Goal: Task Accomplishment & Management: Use online tool/utility

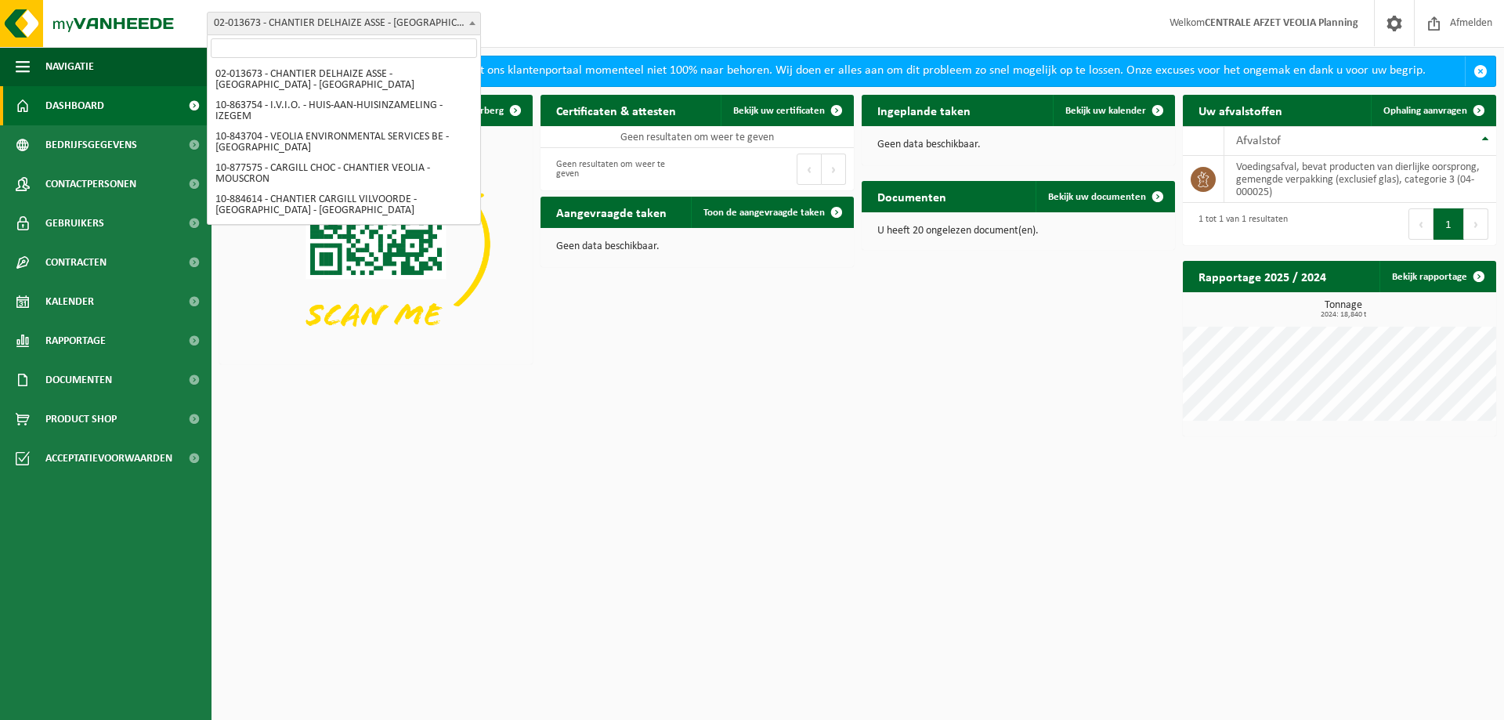
click at [374, 22] on span "02-013673 - CHANTIER DELHAIZE ASSE - [GEOGRAPHIC_DATA] - [GEOGRAPHIC_DATA]" at bounding box center [344, 24] width 273 height 22
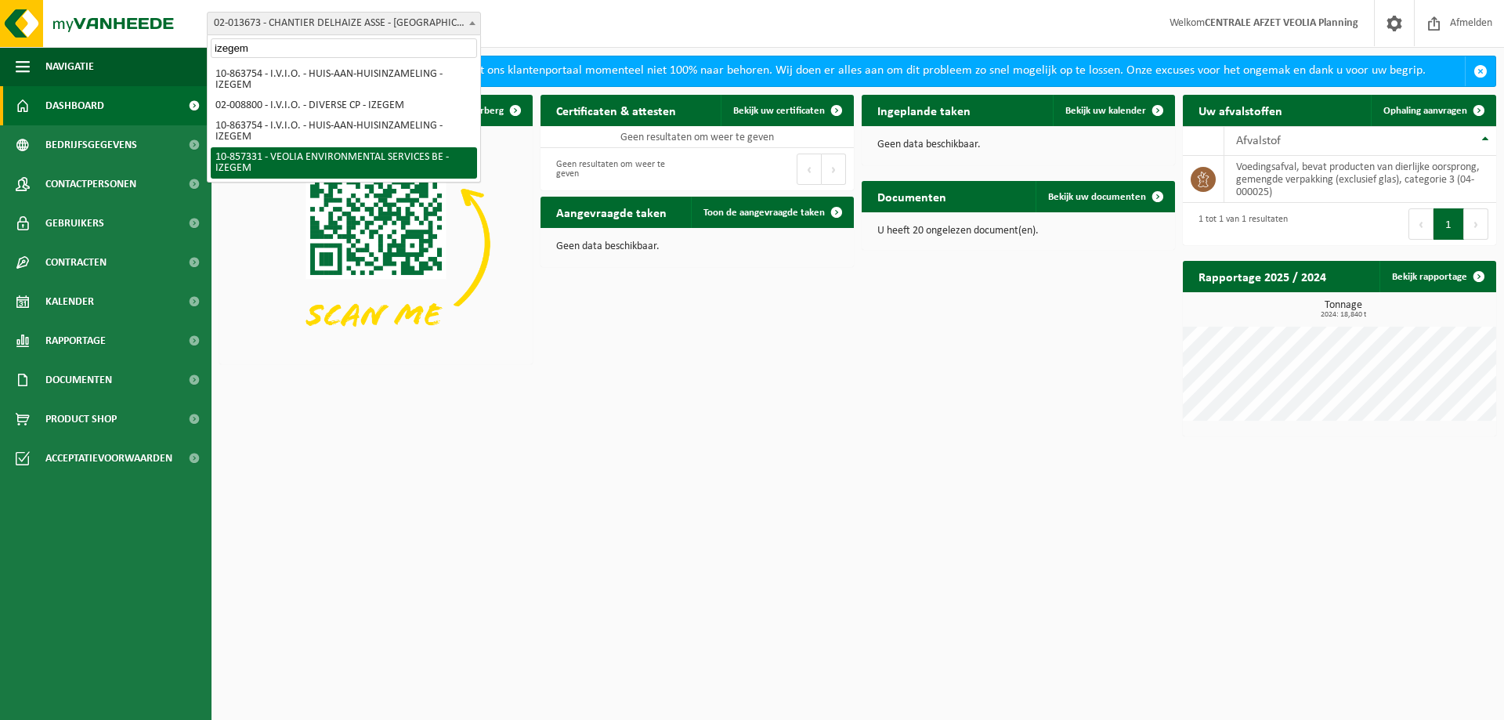
type input "izegem"
select select "99615"
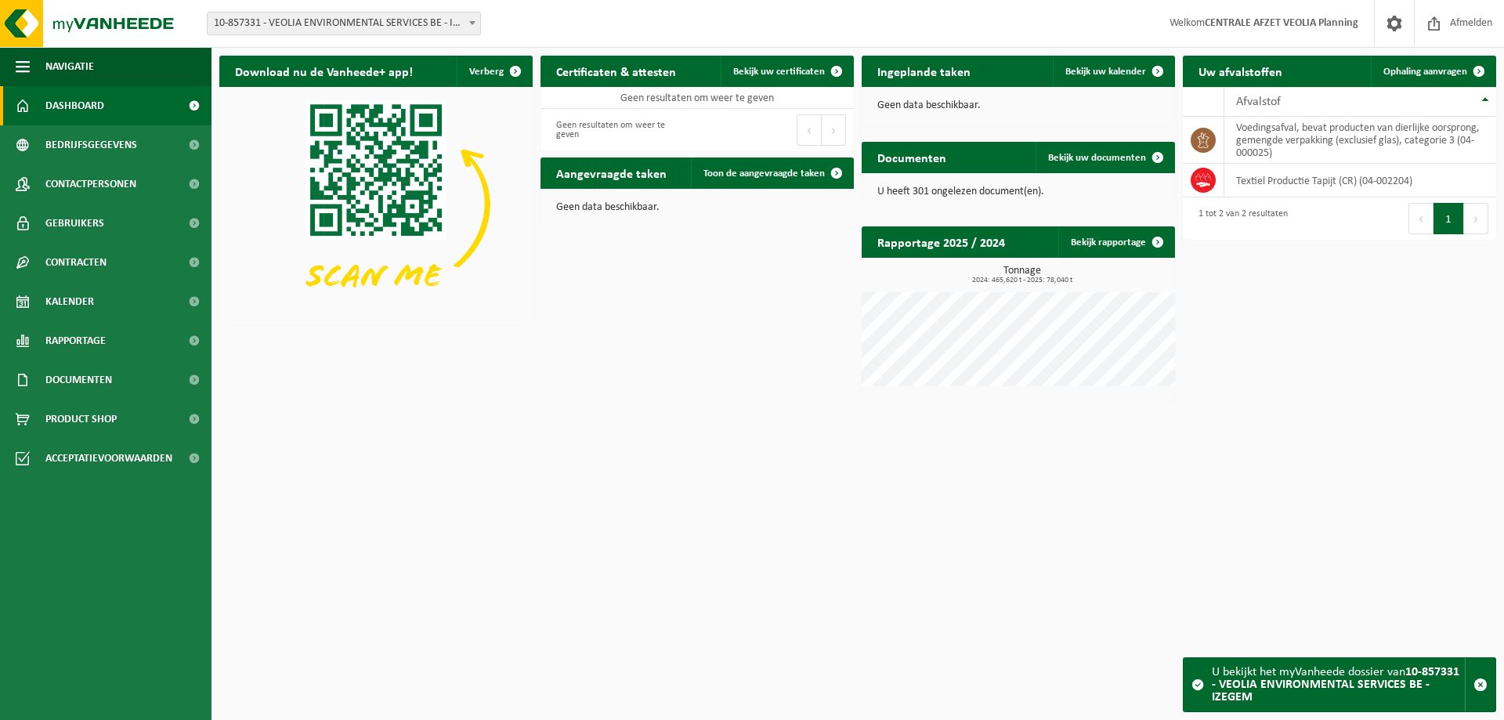
click at [418, 22] on span "10-857331 - VEOLIA ENVIRONMENTAL SERVICES BE - IZEGEM" at bounding box center [344, 24] width 273 height 22
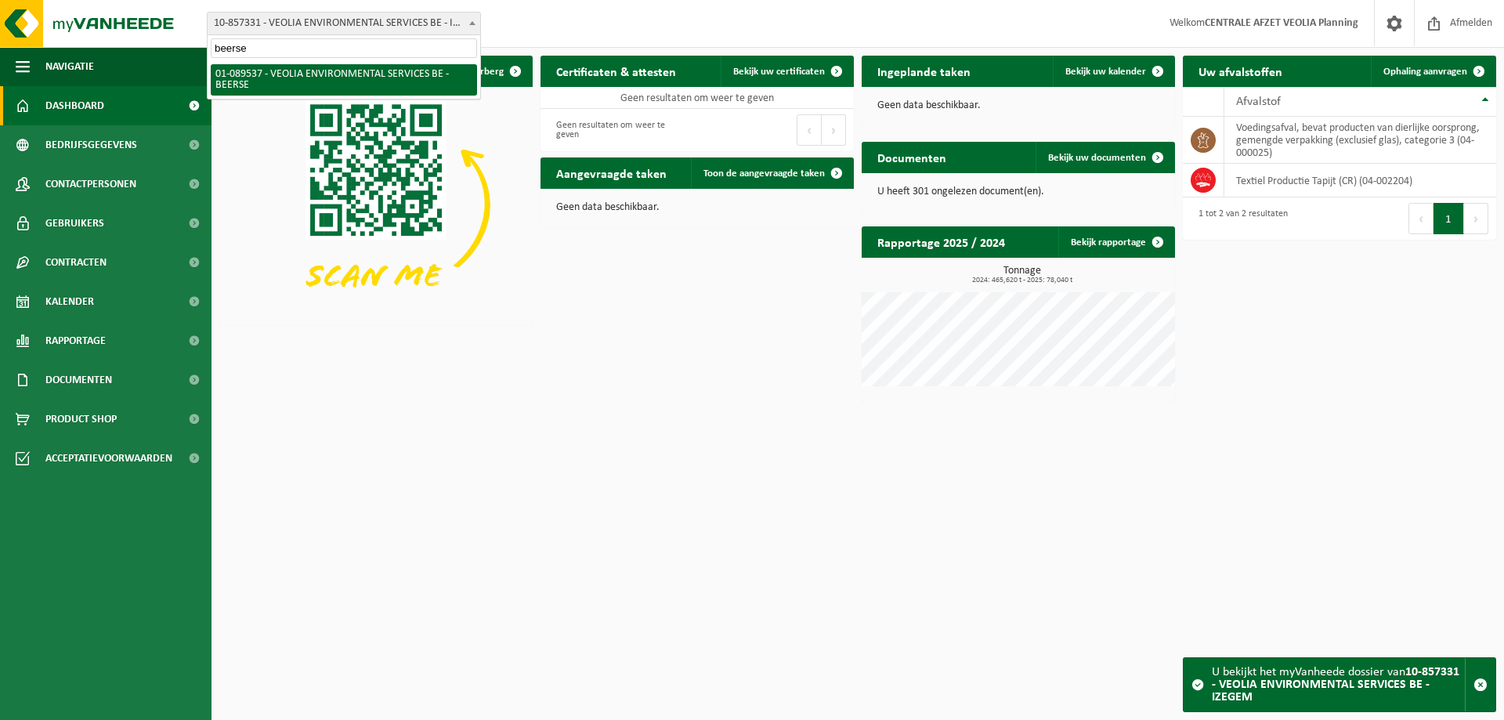
type input "beerse"
select select "732"
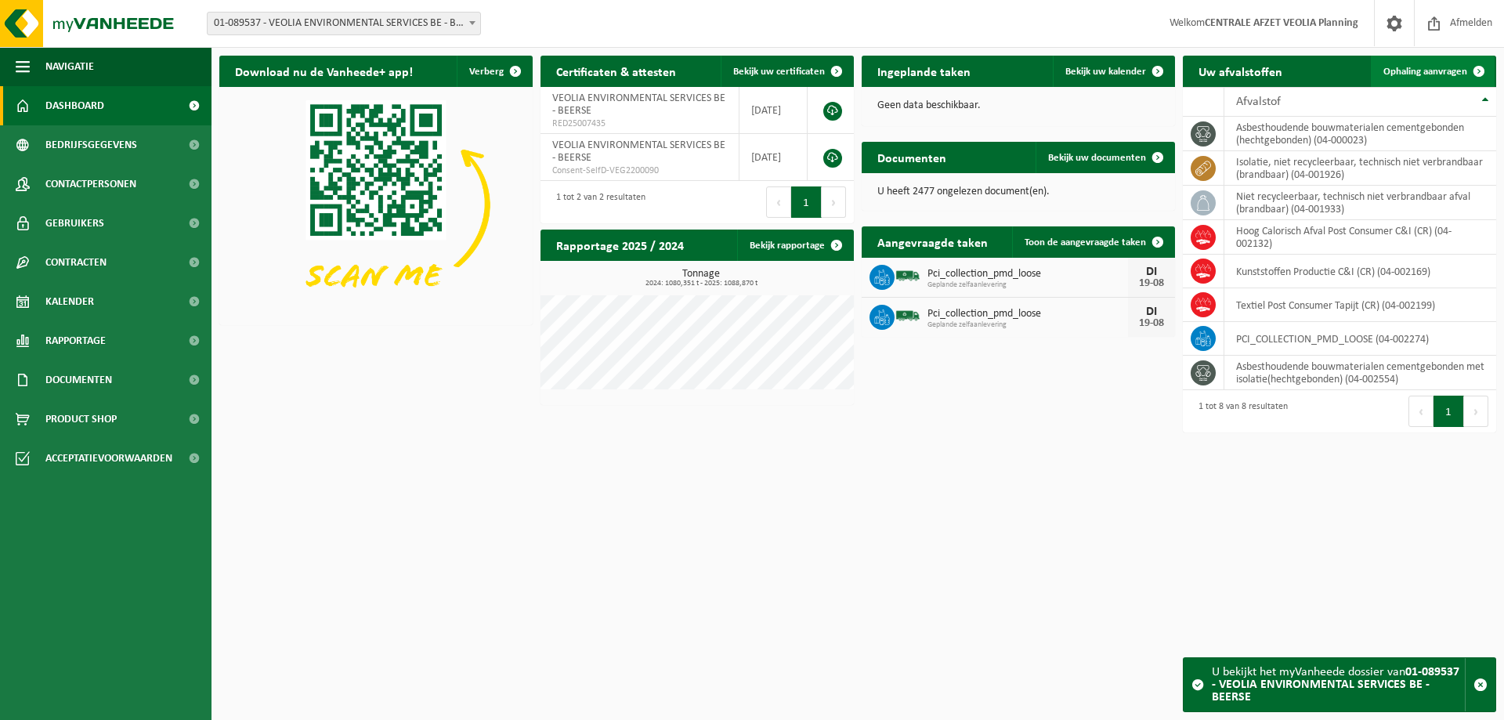
click at [1440, 74] on span "Ophaling aanvragen" at bounding box center [1425, 72] width 84 height 10
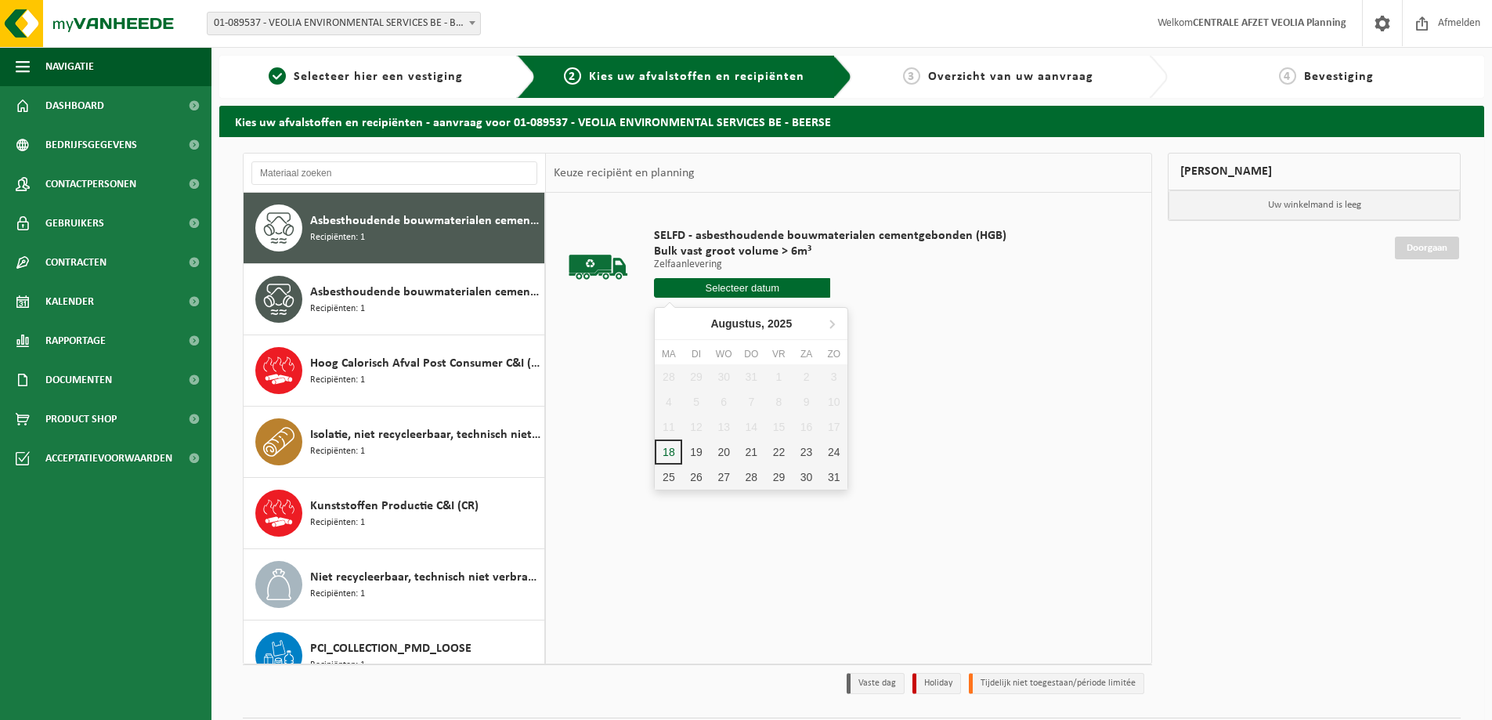
click at [701, 288] on input "text" at bounding box center [742, 288] width 176 height 20
click at [694, 451] on div "19" at bounding box center [695, 451] width 27 height 25
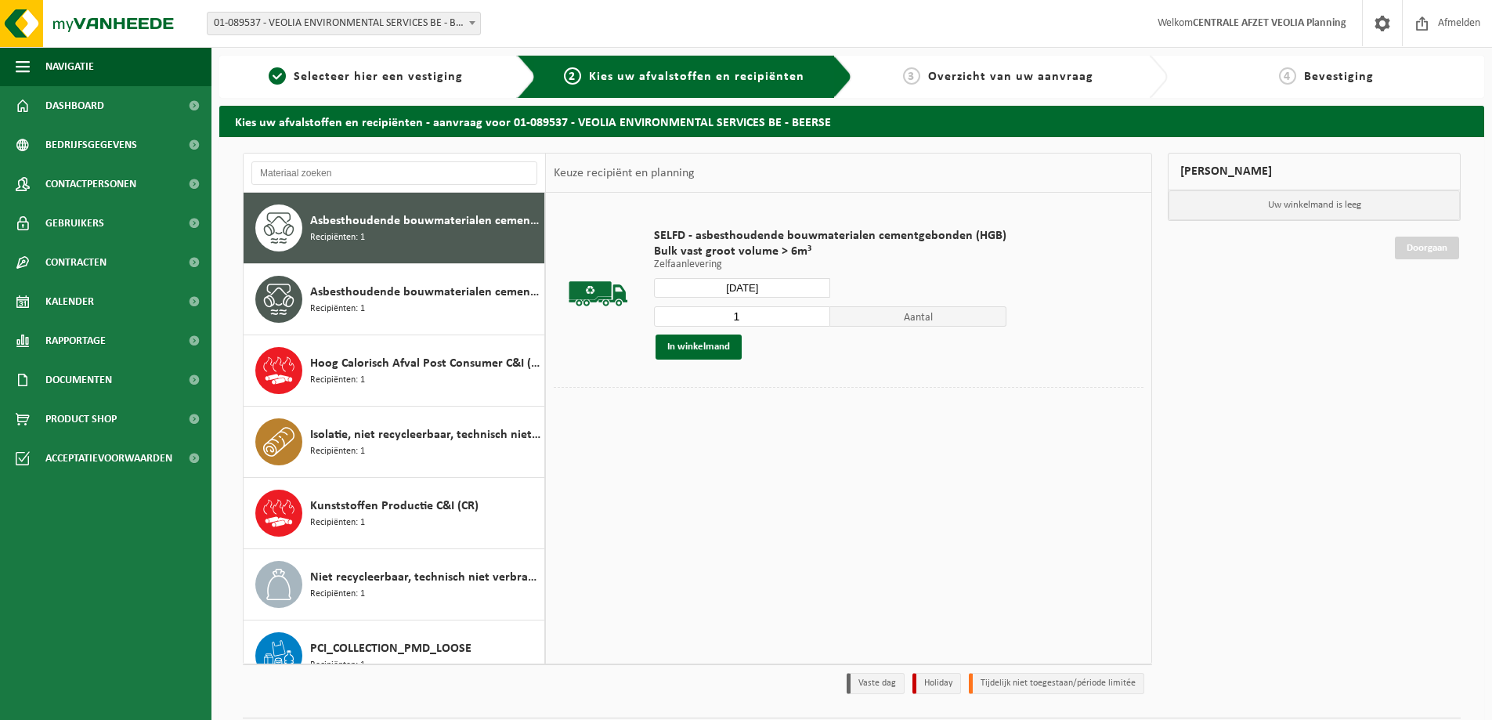
type input "Van [DATE]"
click at [690, 344] on button "In winkelmand" at bounding box center [699, 346] width 86 height 25
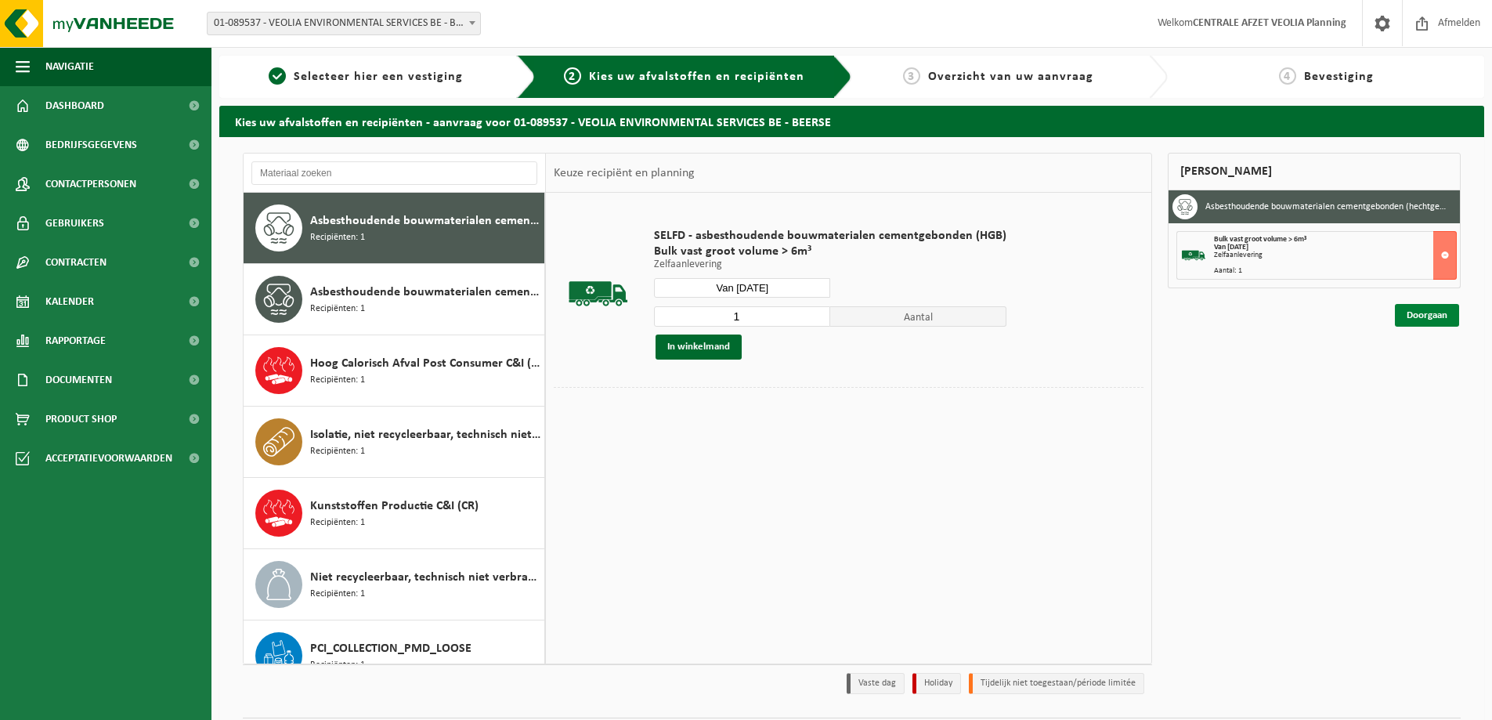
click at [1424, 311] on link "Doorgaan" at bounding box center [1427, 315] width 64 height 23
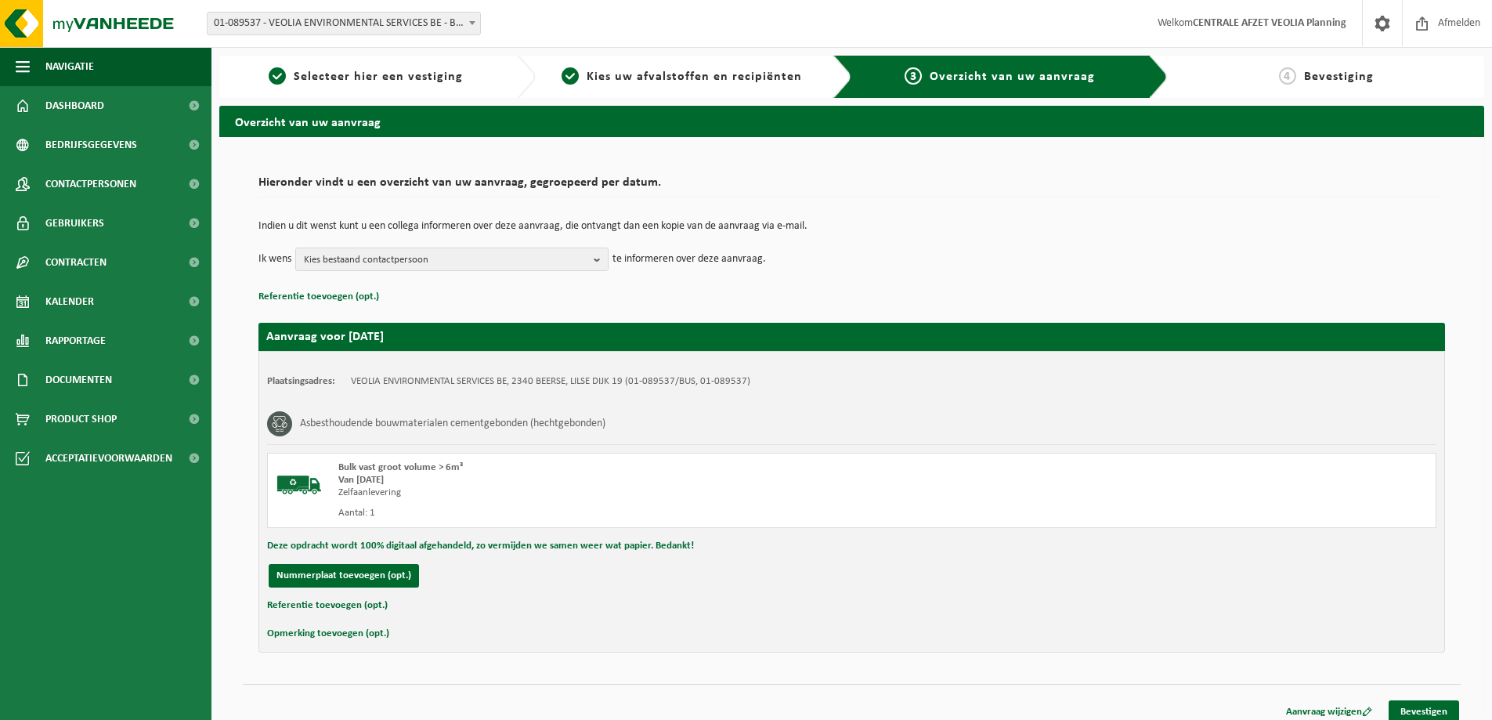
scroll to position [12, 0]
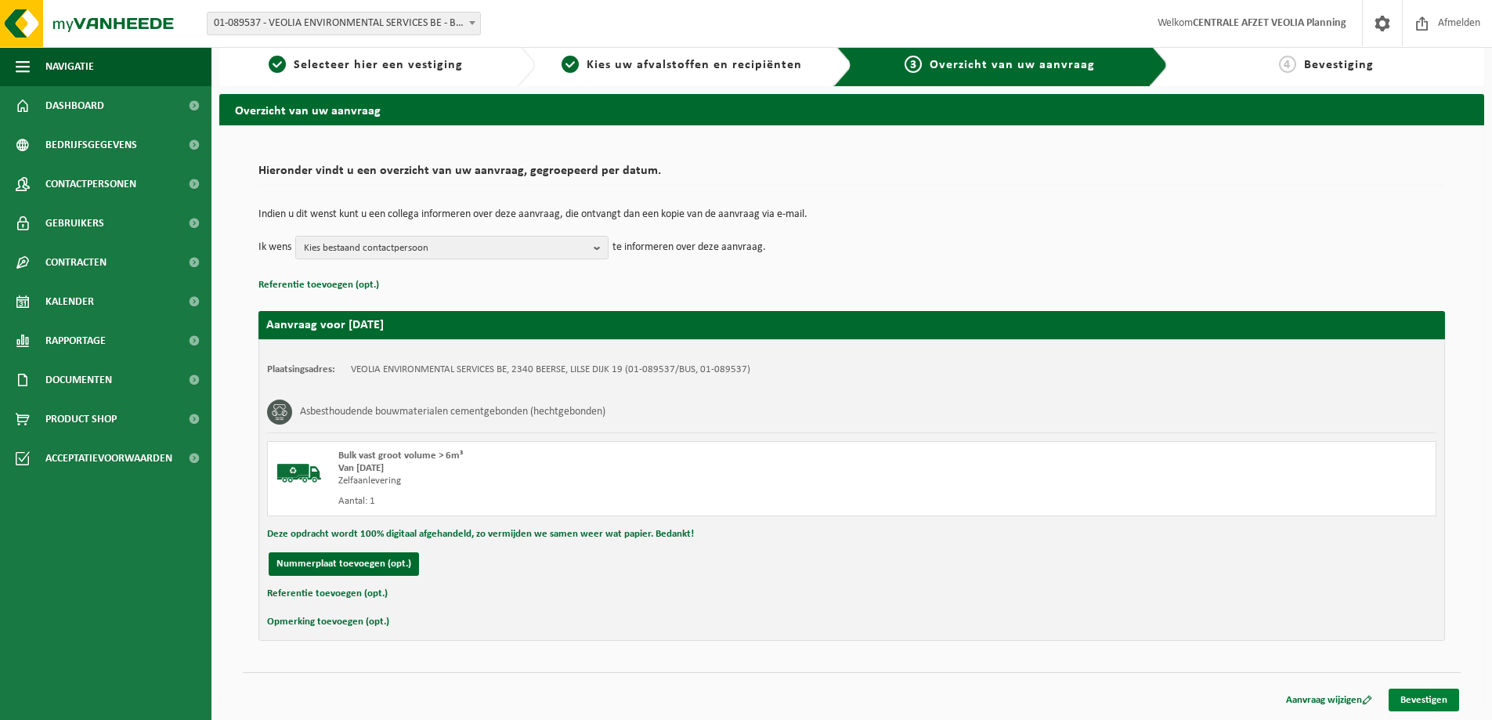
click at [1419, 700] on link "Bevestigen" at bounding box center [1424, 700] width 70 height 23
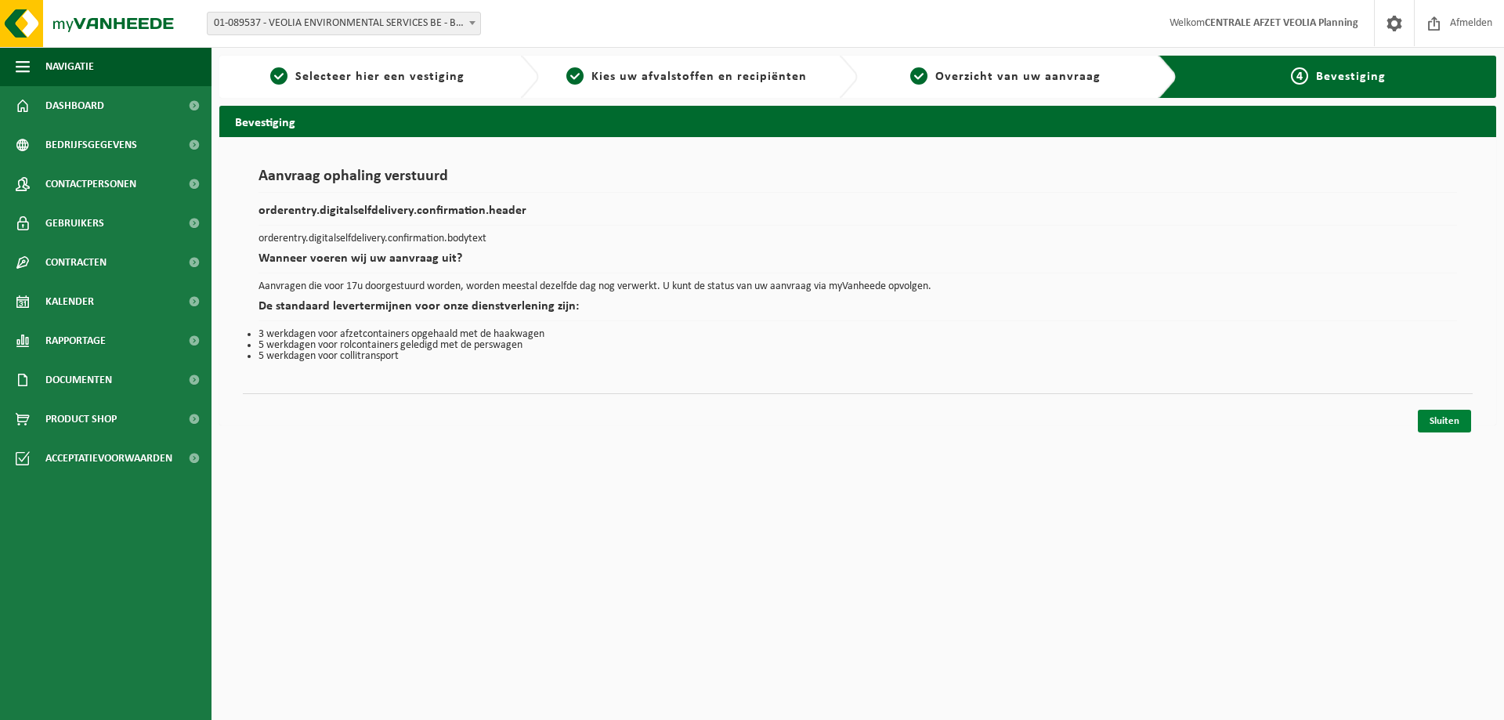
click at [1444, 418] on link "Sluiten" at bounding box center [1444, 421] width 53 height 23
